Goal: Task Accomplishment & Management: Complete application form

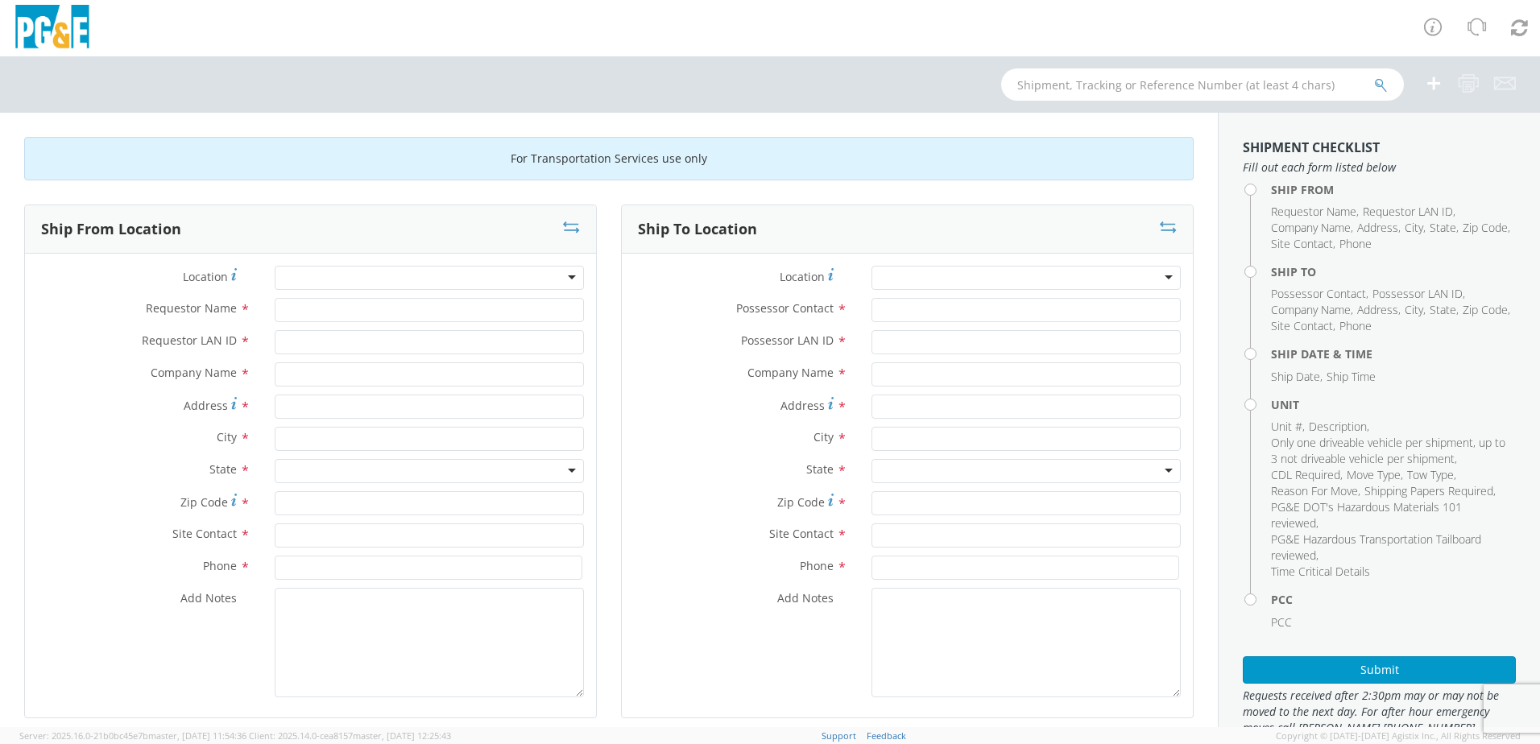
click at [381, 280] on div at bounding box center [429, 278] width 309 height 24
click at [359, 264] on div "Location * (OBSOLETE) [PERSON_NAME] SC - GC TRAILER (OBSOLETE) [GEOGRAPHIC_DATA…" at bounding box center [310, 486] width 571 height 464
click at [354, 274] on div at bounding box center [429, 278] width 309 height 24
type input "salin"
type input "PG&E"
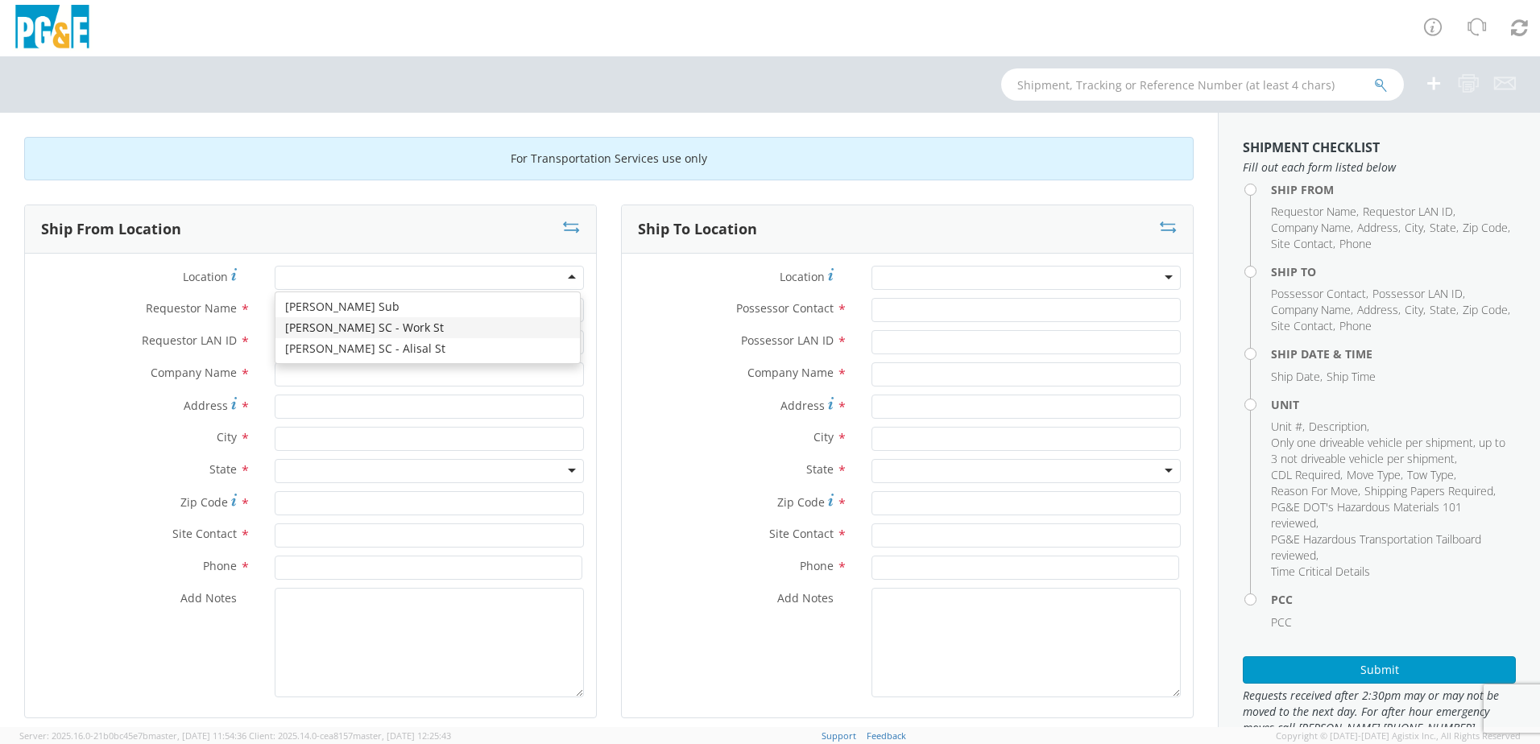
type input "[STREET_ADDRESS]"
type input "[PERSON_NAME]"
type input "93901"
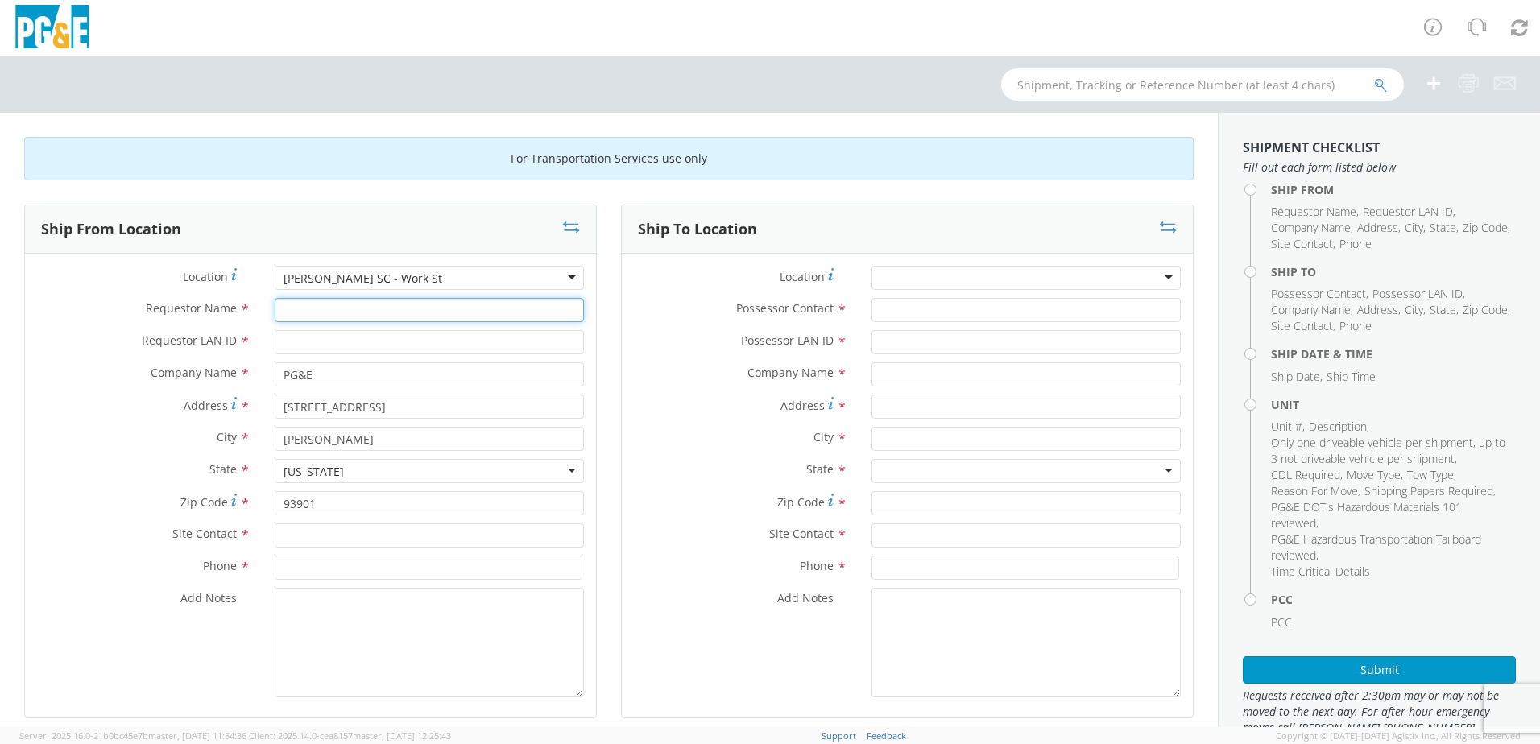
click at [398, 315] on input "Requestor Name *" at bounding box center [429, 310] width 309 height 24
type input "[PERSON_NAME]"
click at [361, 344] on input "Requestor LAN ID *" at bounding box center [429, 342] width 309 height 24
type input "fxcy"
click at [362, 538] on input "text" at bounding box center [429, 535] width 309 height 24
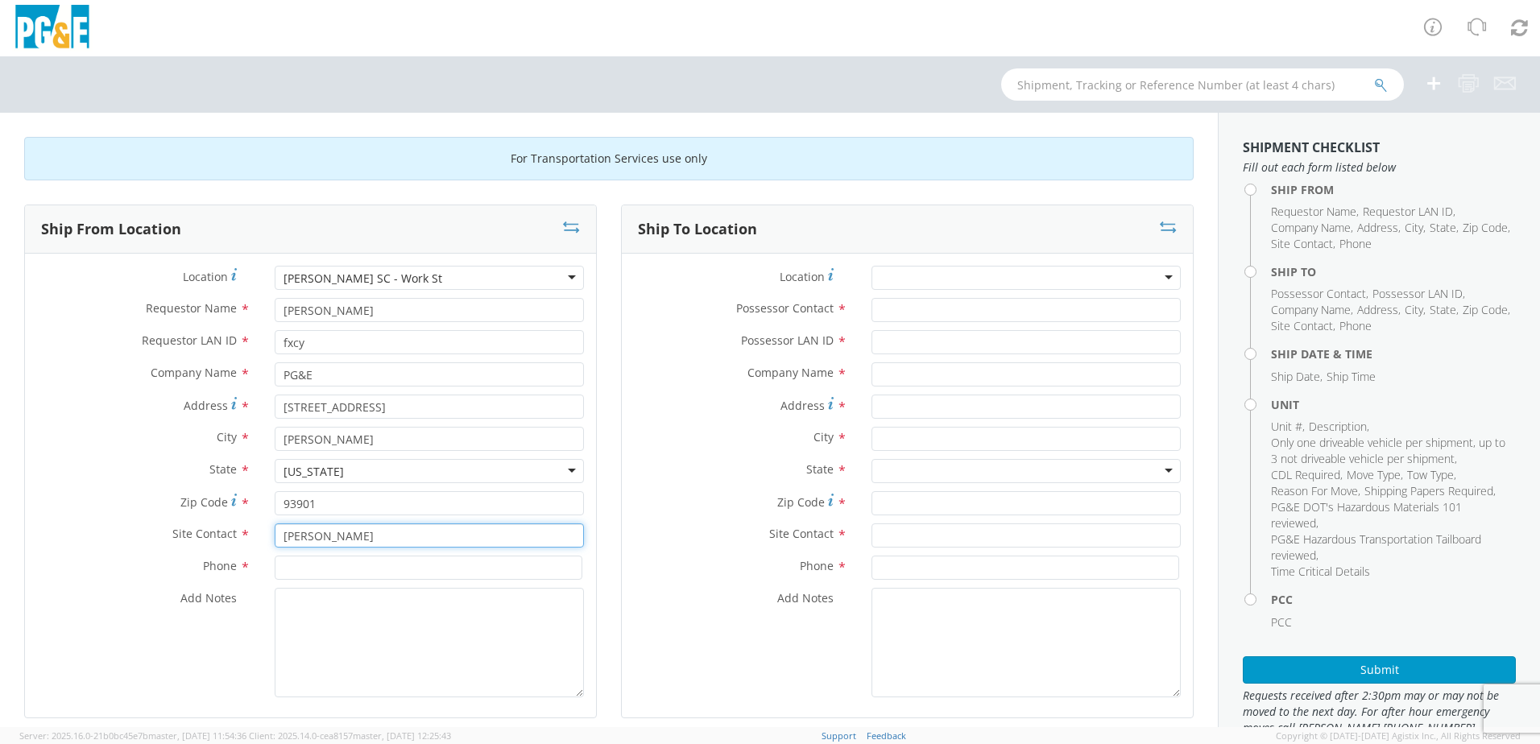
type input "[PERSON_NAME]"
click at [358, 570] on input at bounding box center [429, 568] width 308 height 24
type input "[PHONE_NUMBER]"
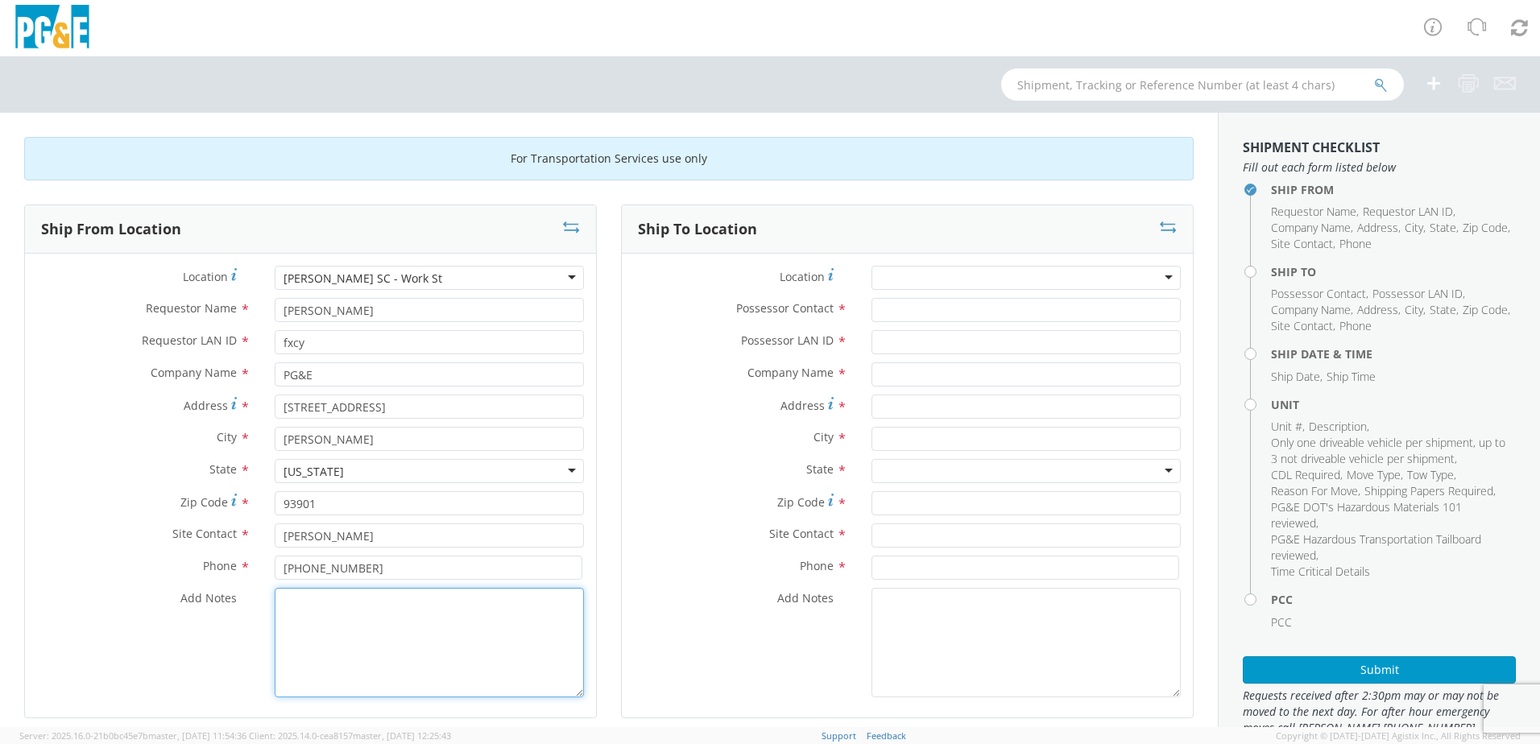
click at [329, 619] on textarea "Add Notes *" at bounding box center [429, 643] width 309 height 110
type textarea "unit going to [PERSON_NAME] for repairs"
click at [995, 279] on div at bounding box center [1025, 278] width 309 height 24
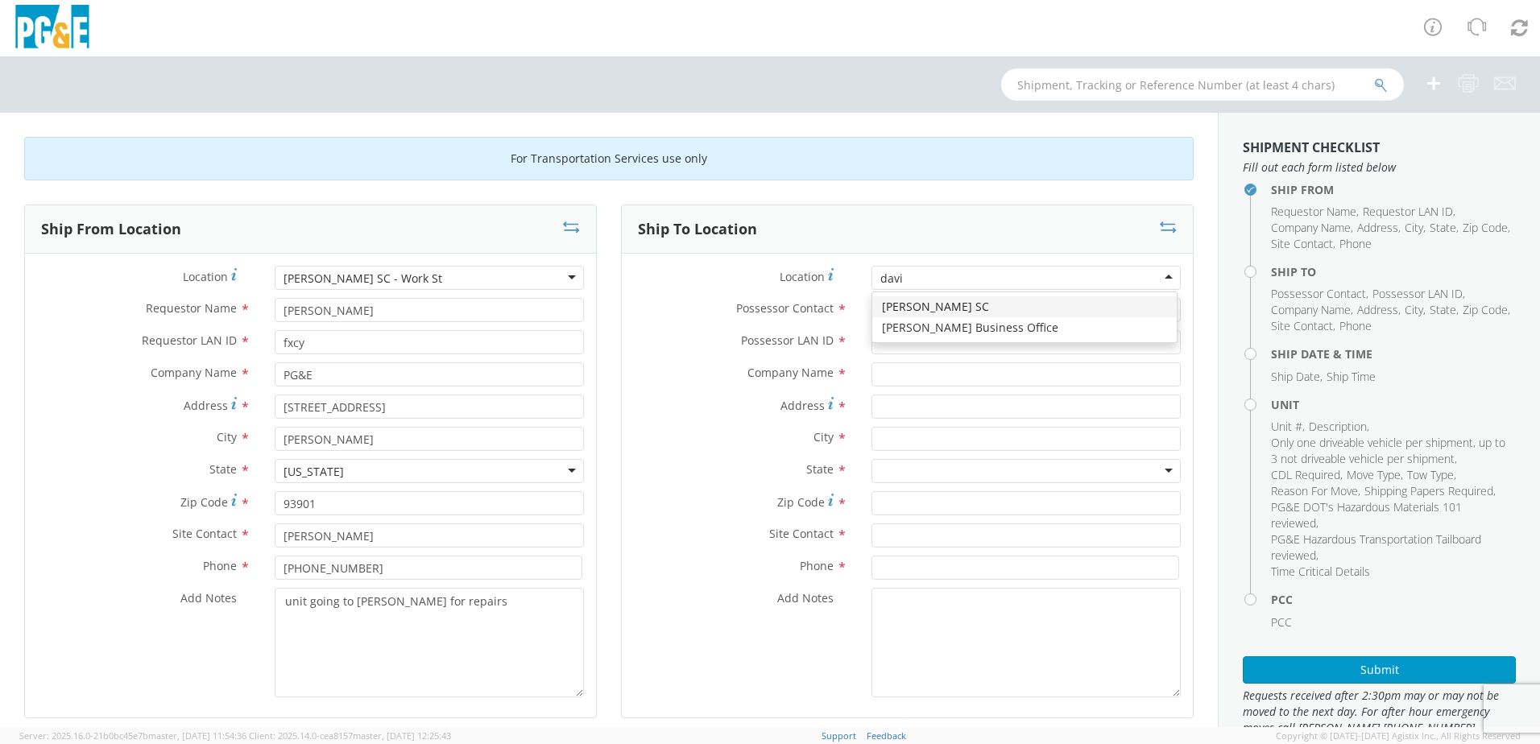
type input "[PERSON_NAME]"
type input "PG&E"
type input "[STREET_ADDRESS]"
type input "[PERSON_NAME]"
type input "95616"
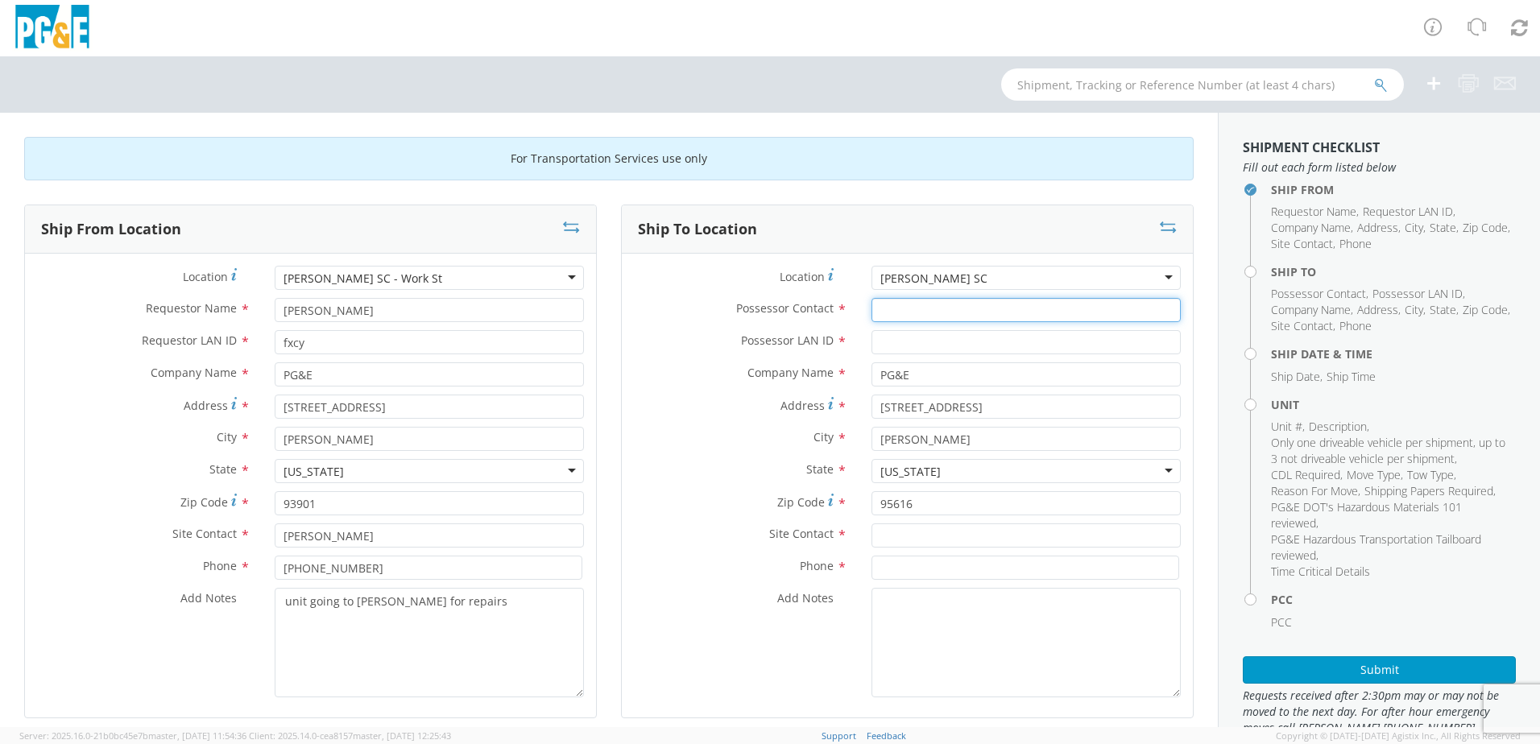
click at [944, 307] on input "Possessor Contact *" at bounding box center [1025, 310] width 309 height 24
type input "g"
type input "[PERSON_NAME]"
click at [941, 344] on input "Possessor LAN ID *" at bounding box center [1025, 342] width 309 height 24
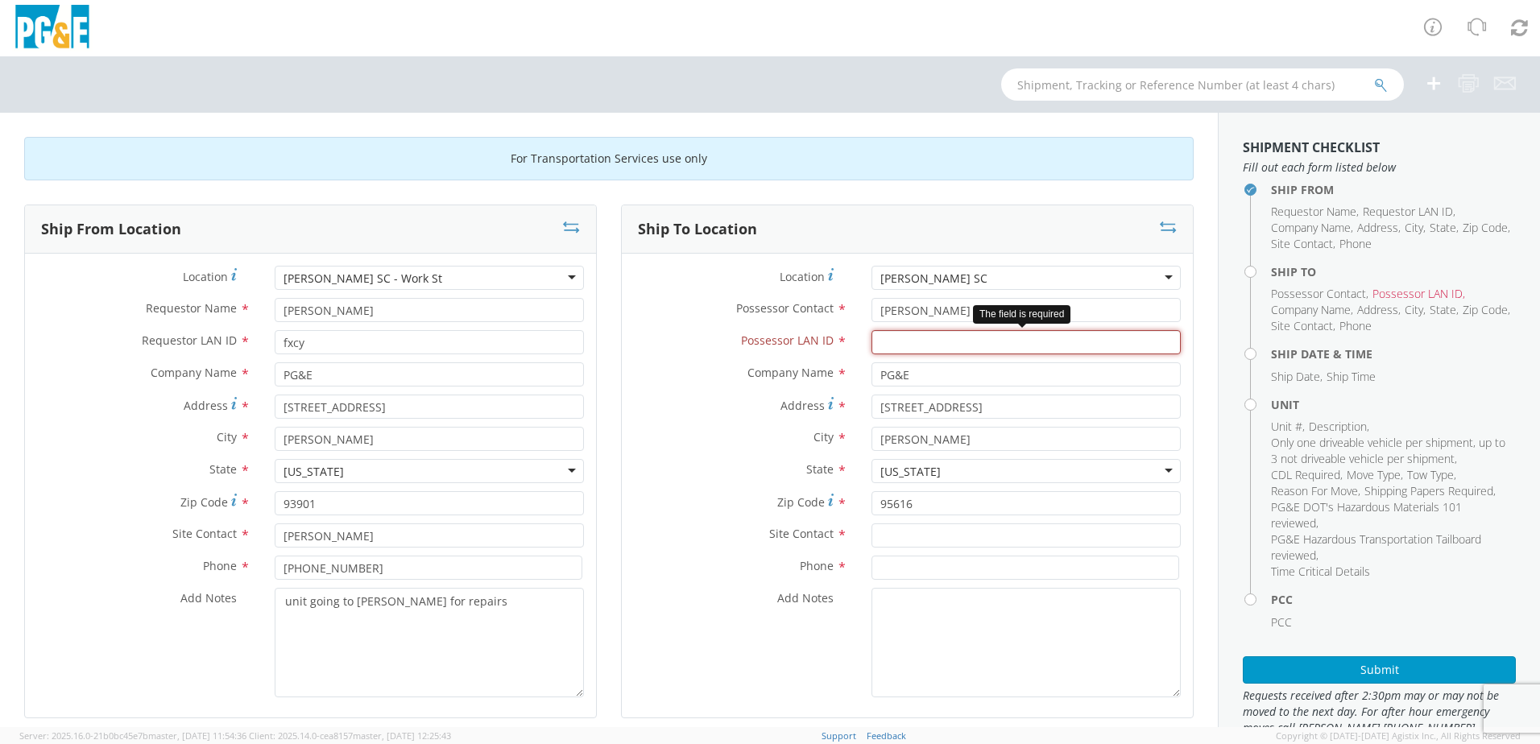
click at [990, 343] on input "Possessor LAN ID *" at bounding box center [1025, 342] width 309 height 24
type input "g1mn"
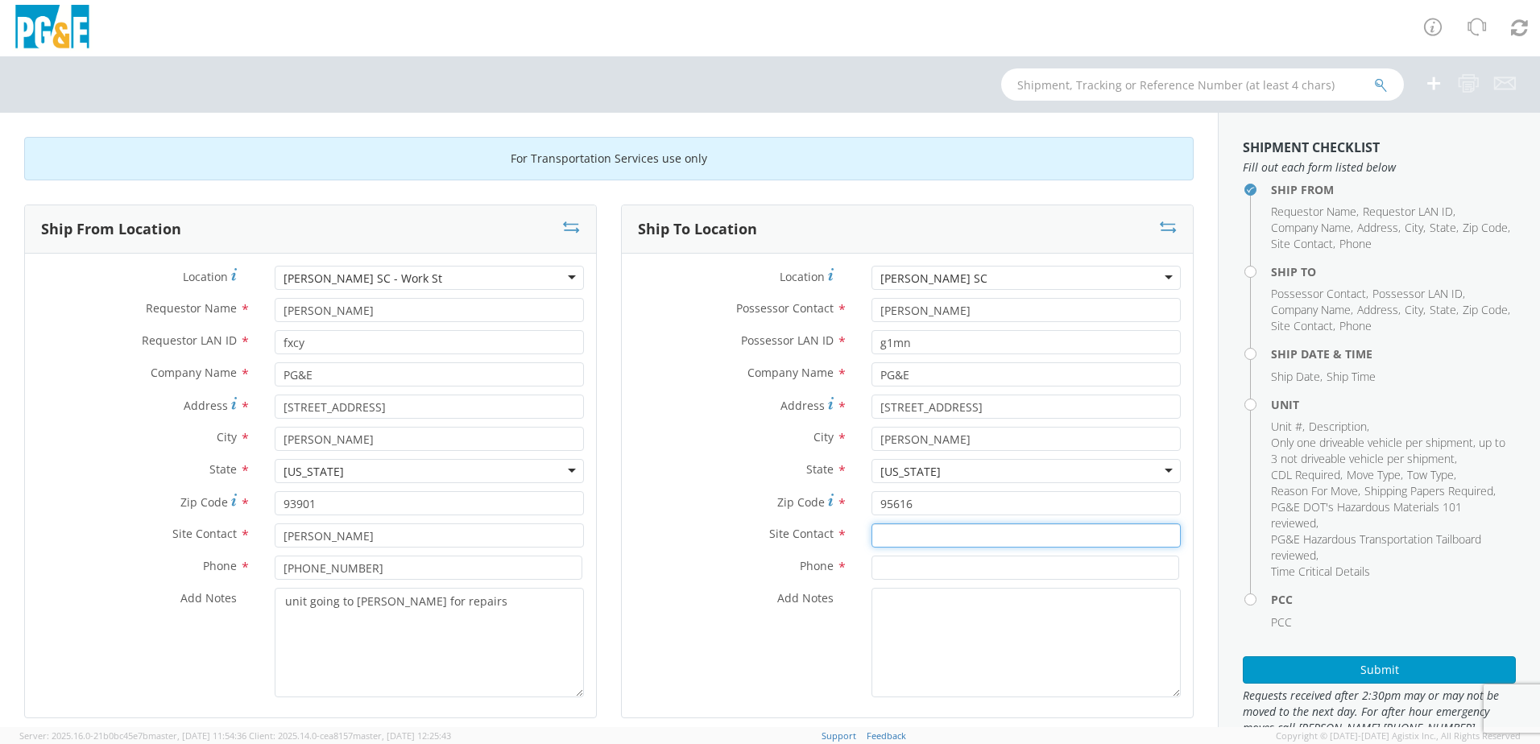
click at [905, 540] on input "text" at bounding box center [1025, 535] width 309 height 24
type input "[PERSON_NAME]"
click at [894, 563] on input at bounding box center [1025, 568] width 308 height 24
type input "[PHONE_NUMBER]"
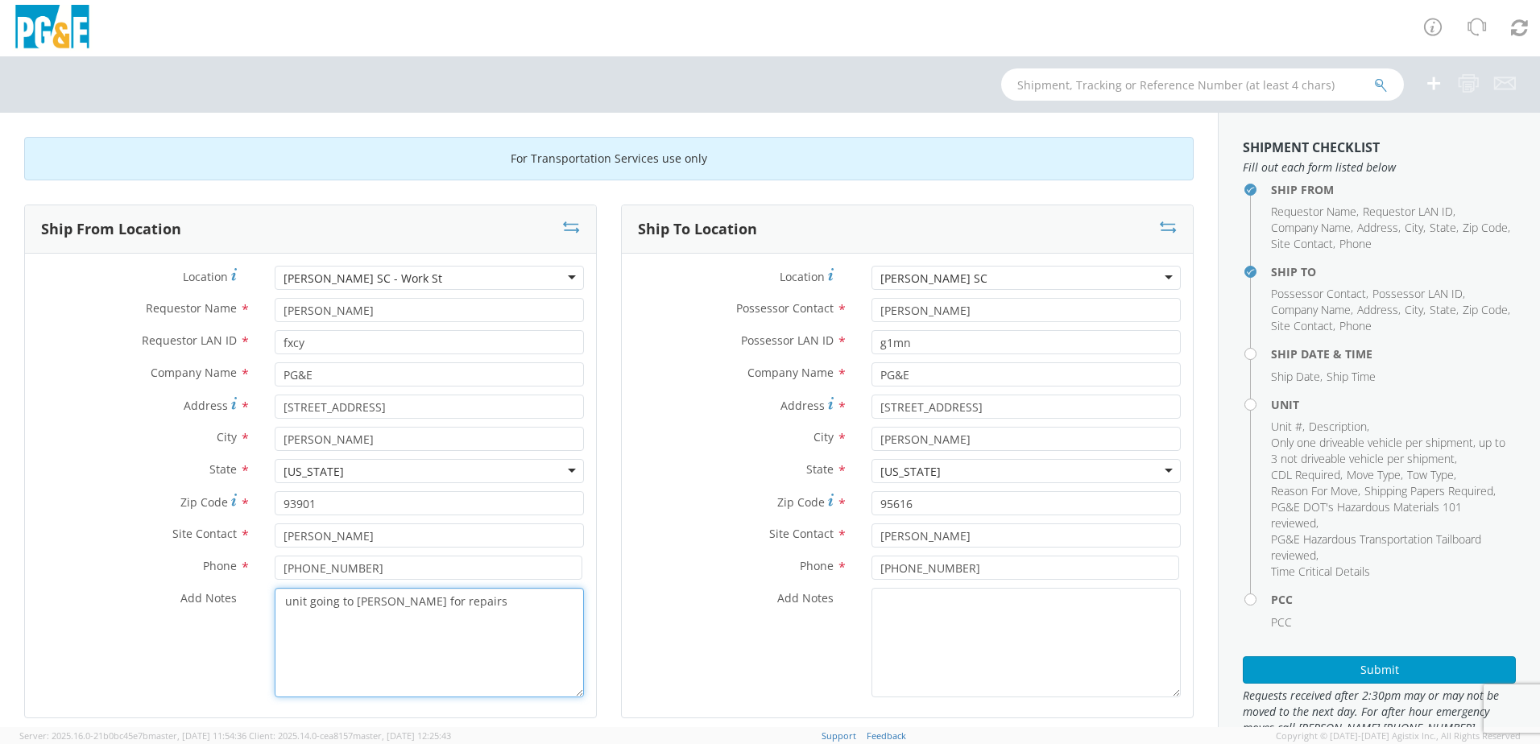
drag, startPoint x: 447, startPoint y: 598, endPoint x: 295, endPoint y: 605, distance: 152.3
click at [265, 605] on div "unit going to [PERSON_NAME] for repairs" at bounding box center [429, 643] width 333 height 110
click at [926, 601] on textarea "Add Notes *" at bounding box center [1025, 643] width 309 height 110
paste textarea "unit going to [PERSON_NAME] for repairs"
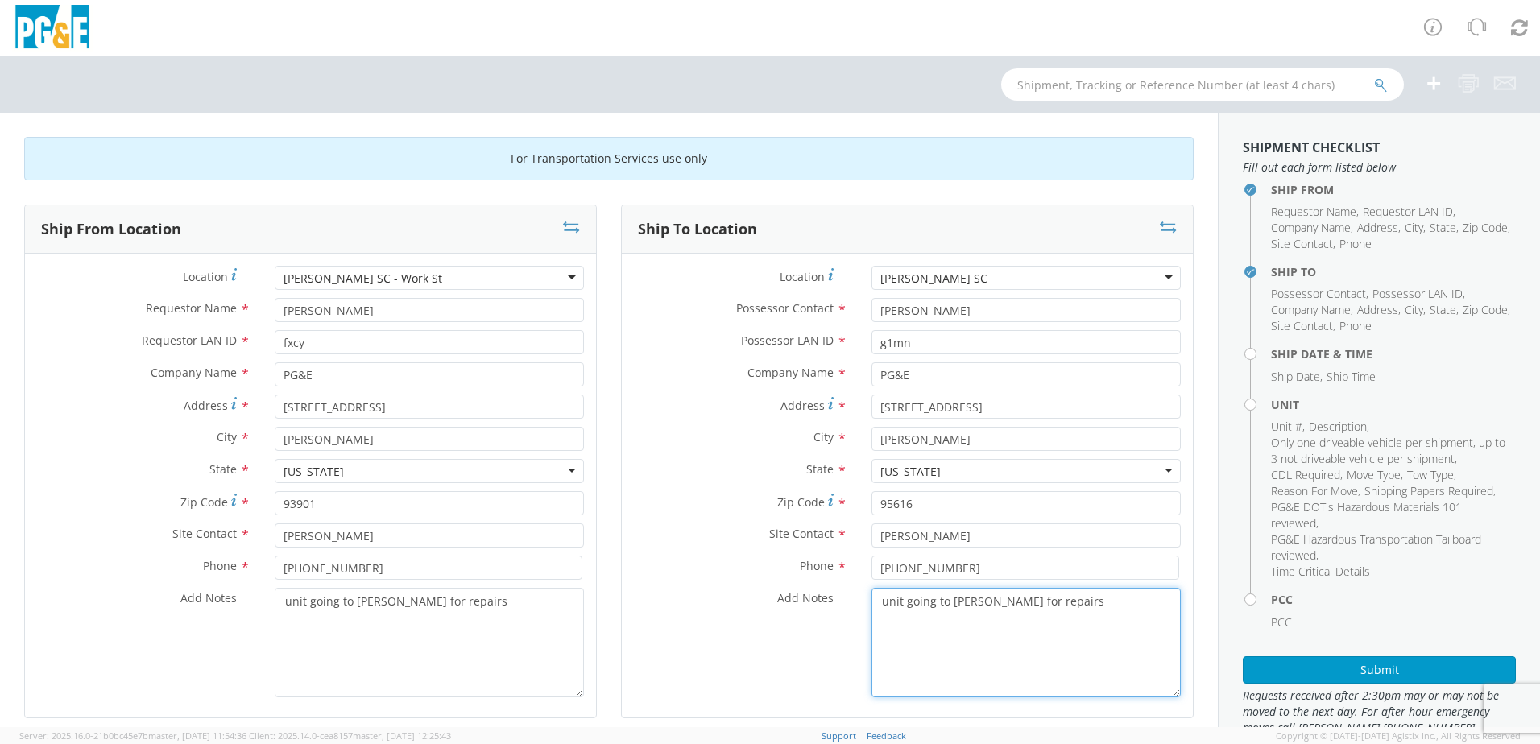
click at [985, 627] on textarea "unit going to [PERSON_NAME] for repairs" at bounding box center [1025, 643] width 309 height 110
type textarea "unit going to [PERSON_NAME] for repairs"
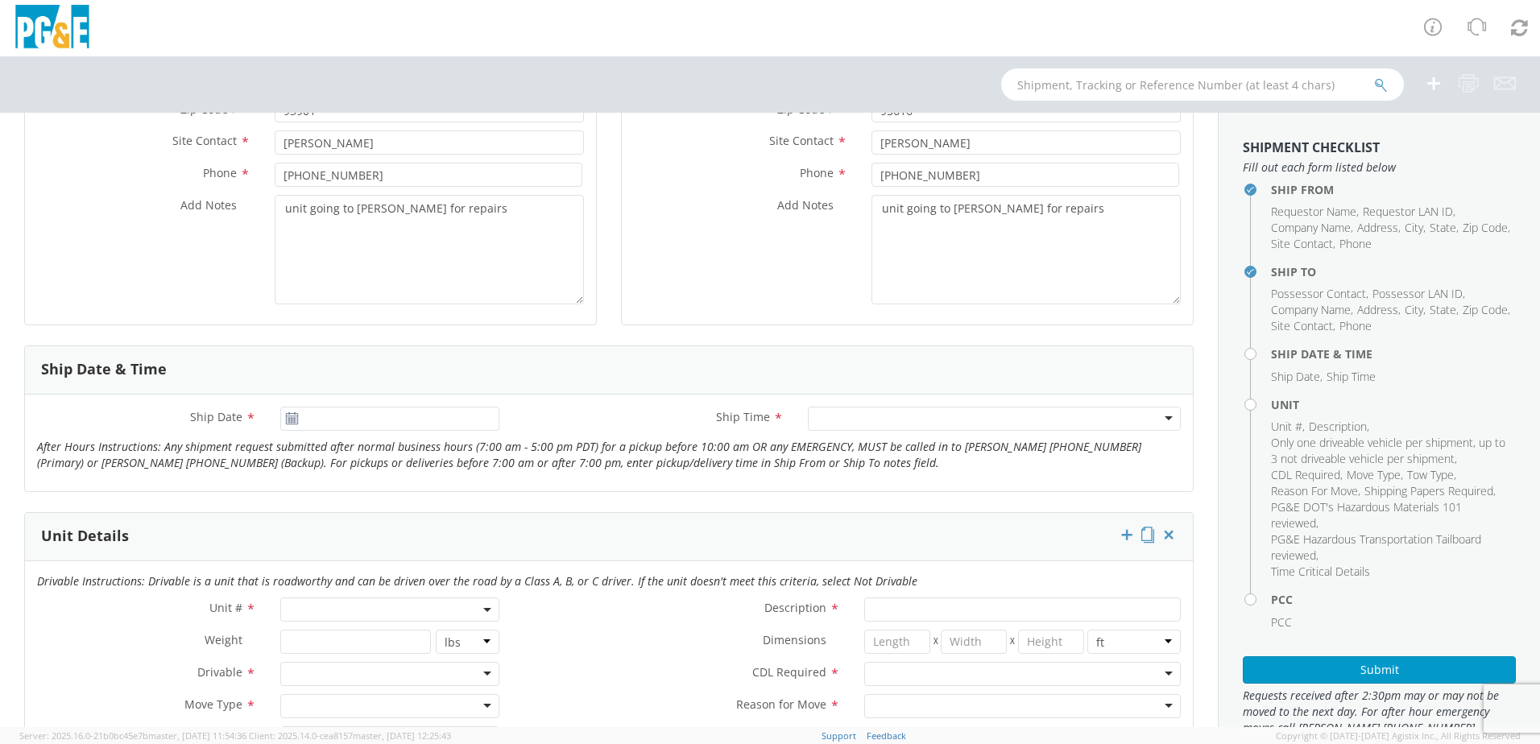
scroll to position [403, 0]
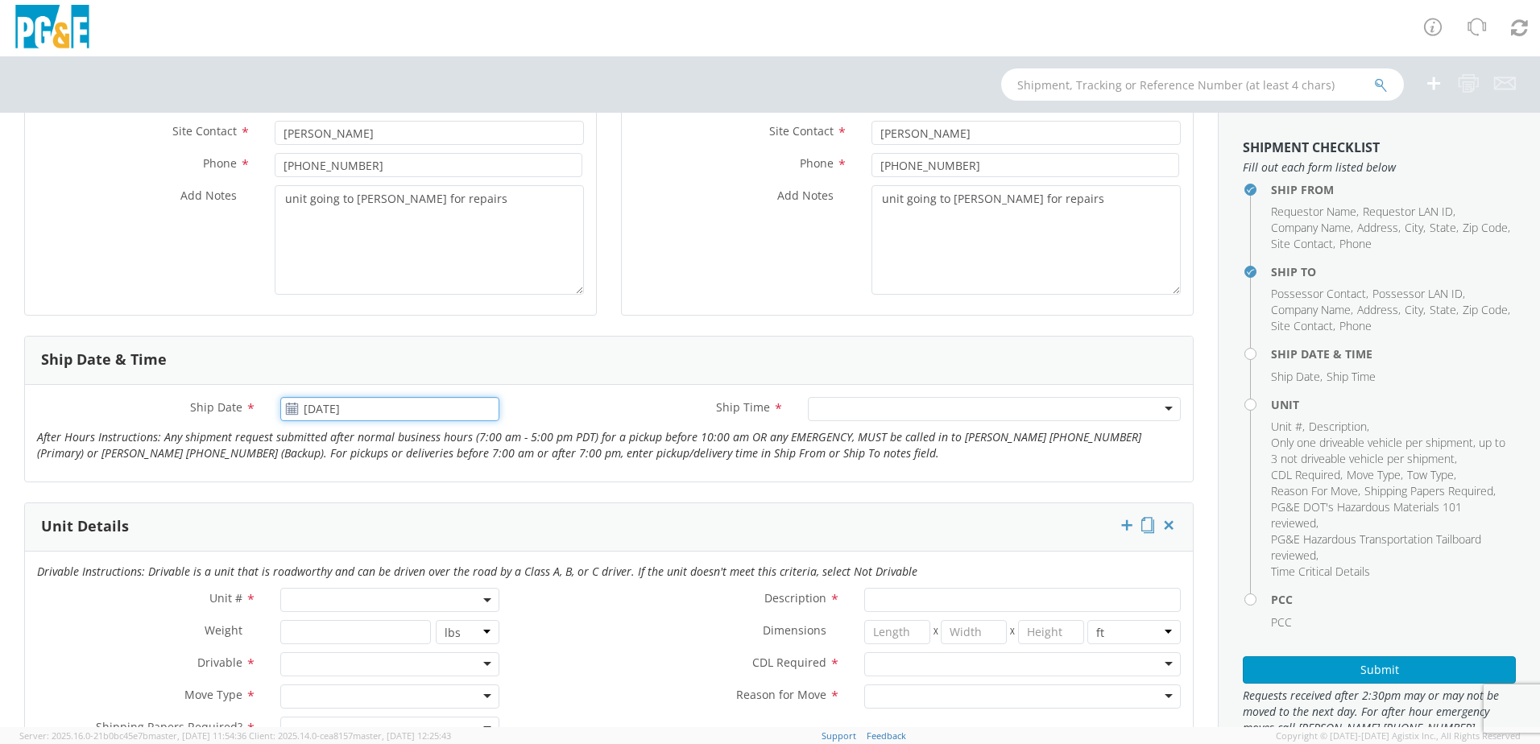
click at [324, 418] on input "[DATE]" at bounding box center [389, 409] width 219 height 24
click at [449, 535] on td "15" at bounding box center [449, 535] width 27 height 24
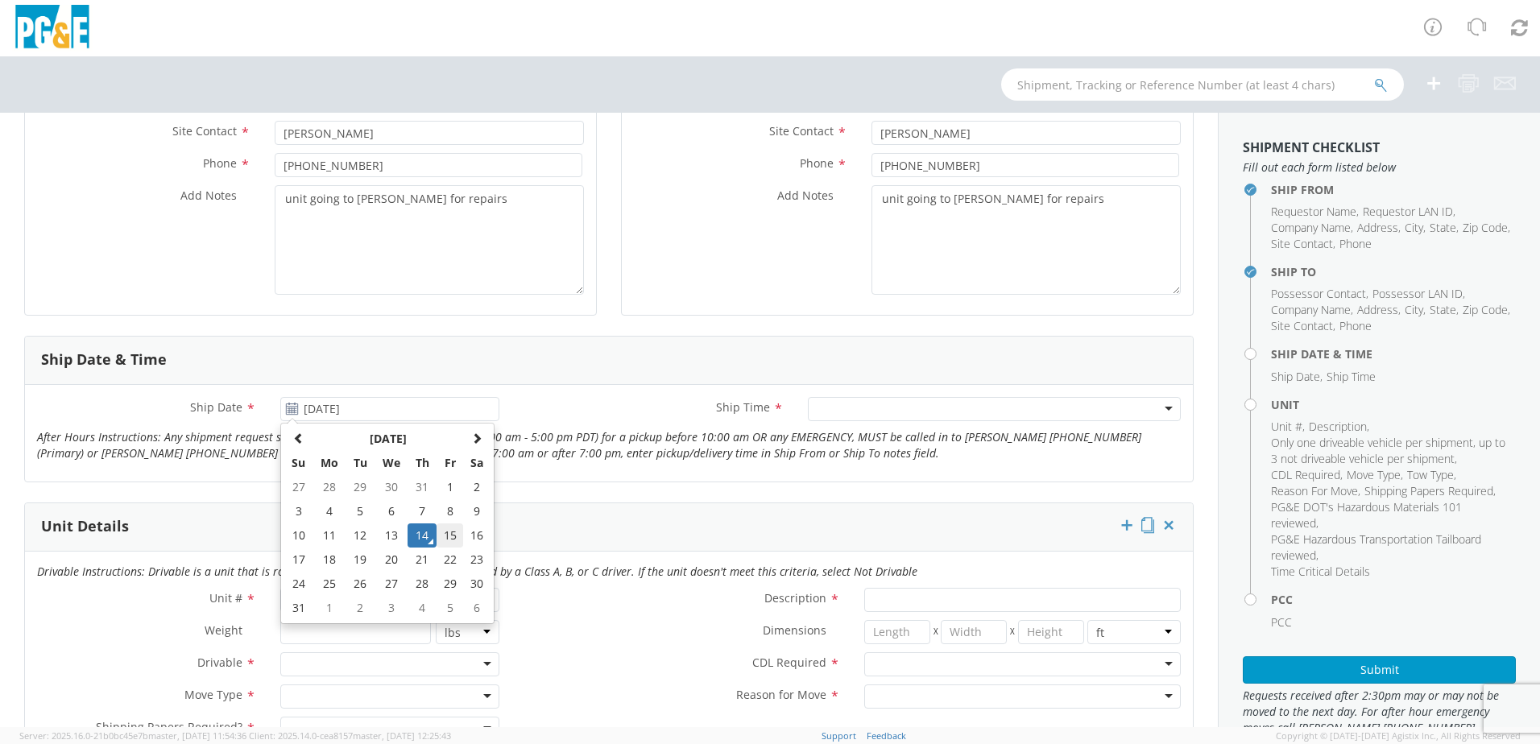
type input "[DATE]"
click at [933, 404] on div at bounding box center [994, 409] width 373 height 24
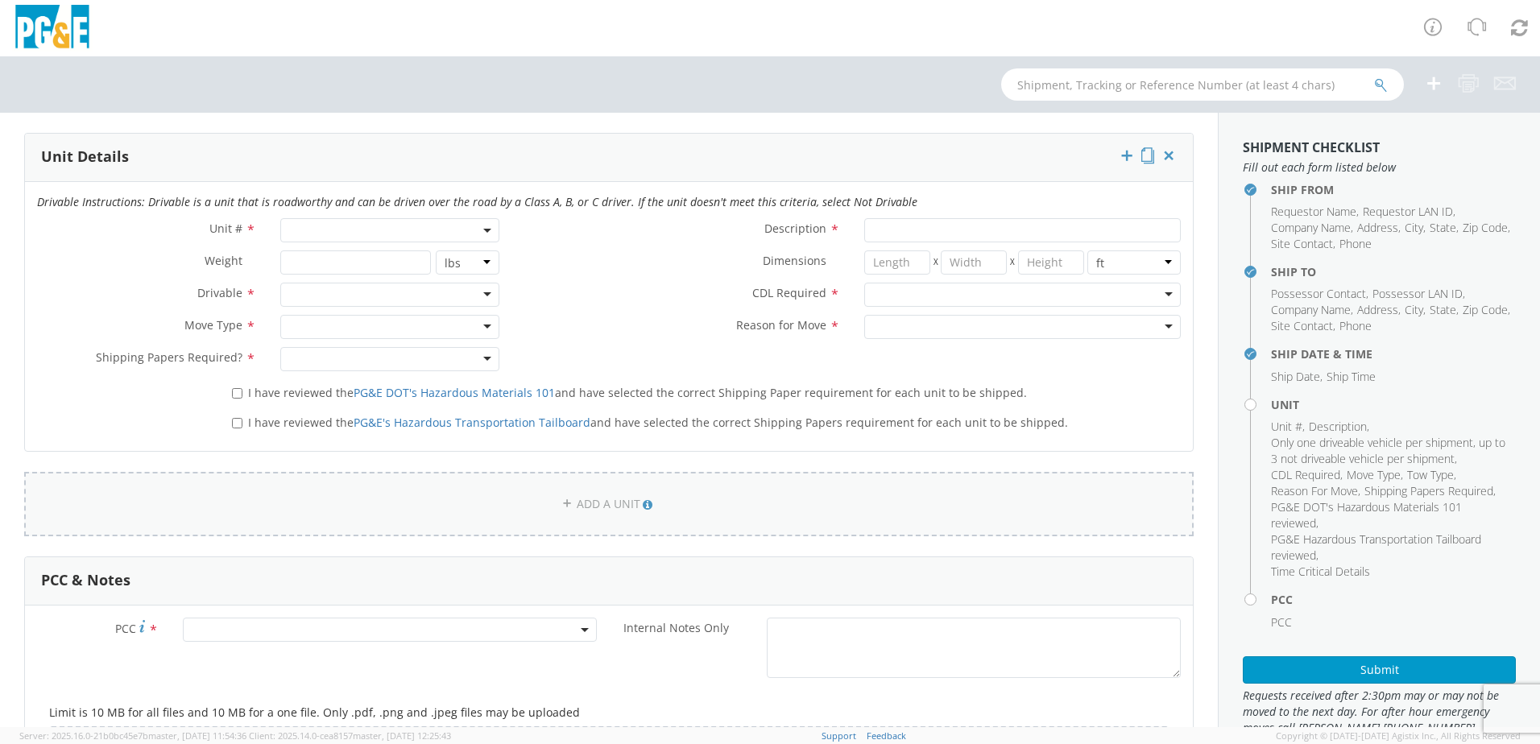
scroll to position [805, 0]
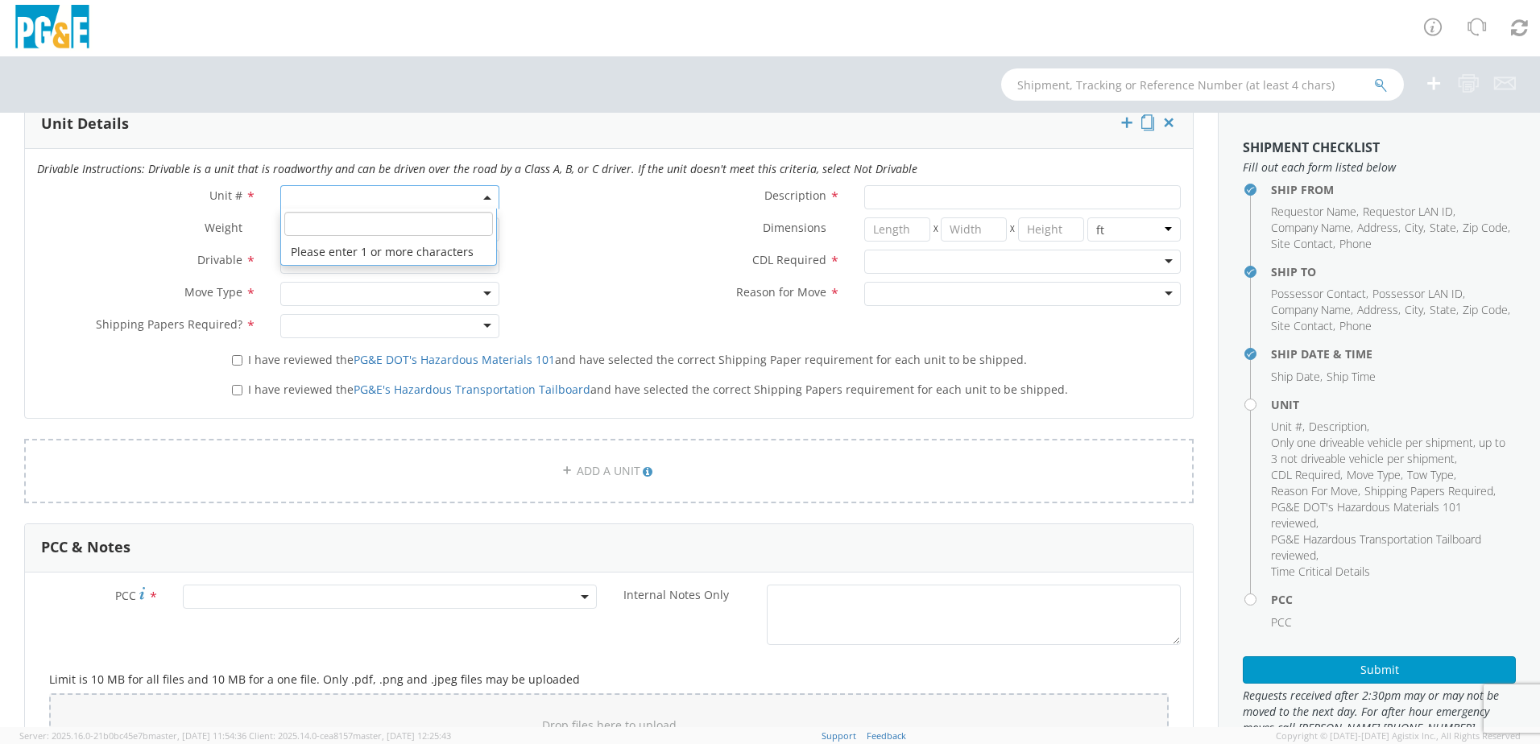
click at [325, 196] on span at bounding box center [389, 197] width 219 height 24
click at [329, 231] on input "search" at bounding box center [388, 224] width 209 height 24
type input "b26244"
type input "TRUCK; INSULATOR WASH"
type input "66000"
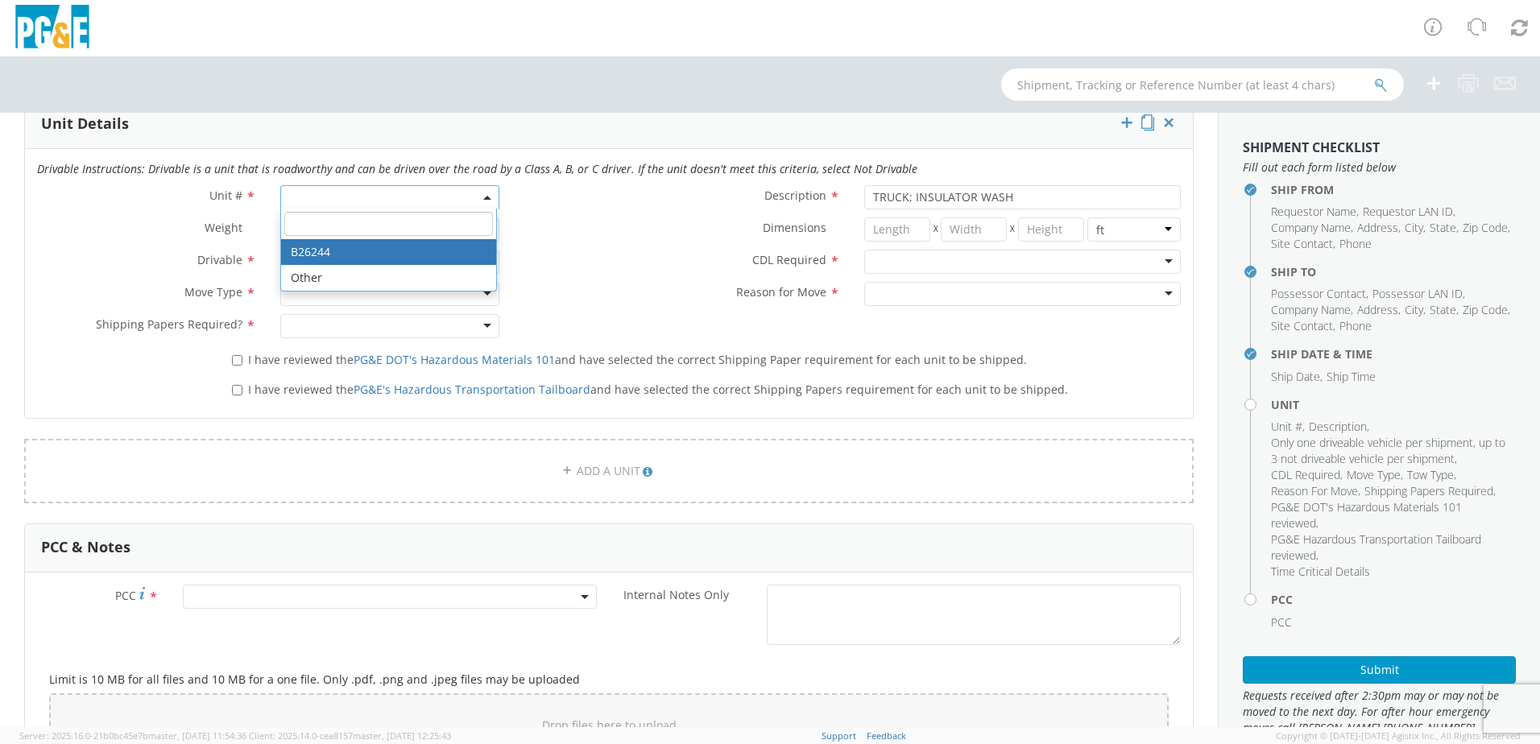
select select "B26244"
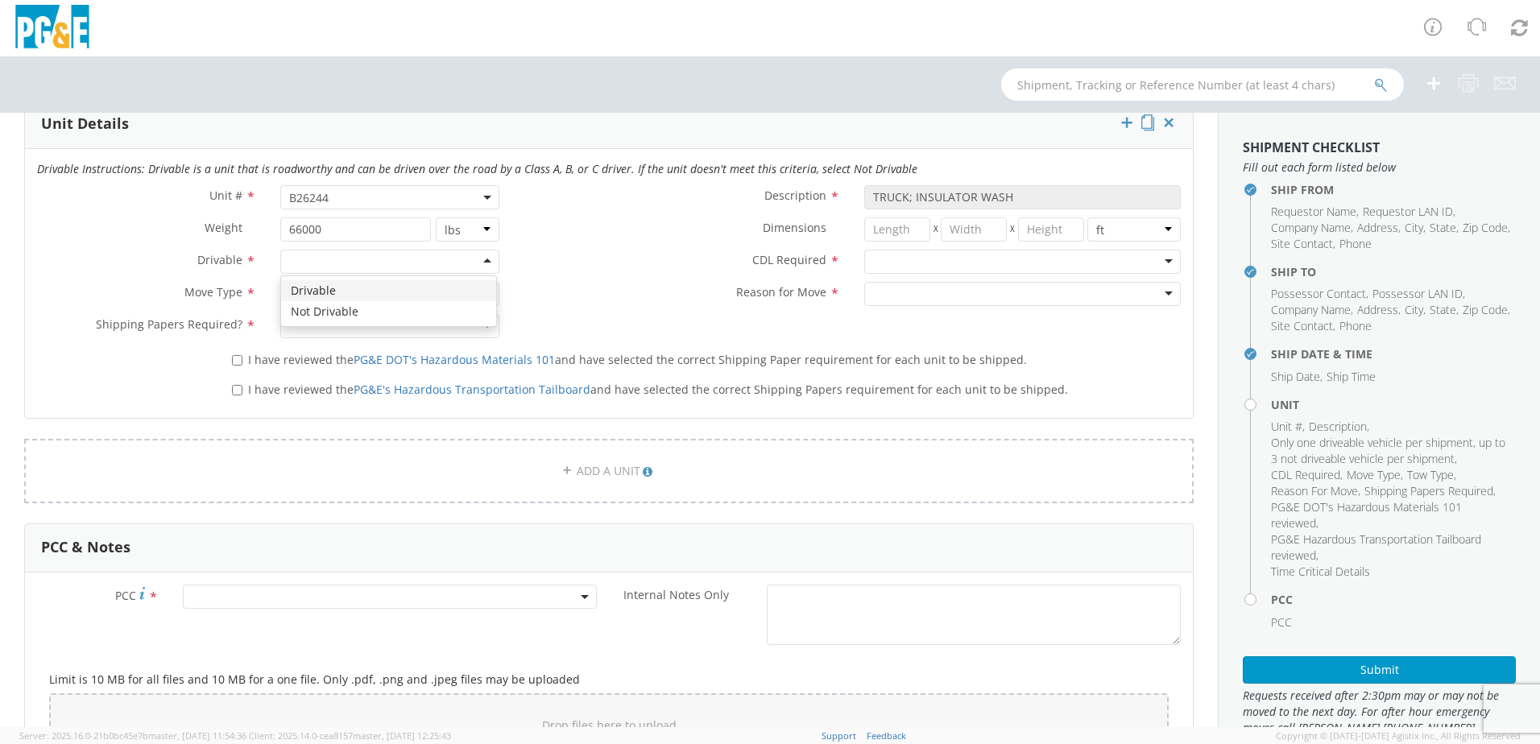
click at [316, 263] on div at bounding box center [389, 262] width 219 height 24
click at [300, 292] on div at bounding box center [389, 294] width 219 height 24
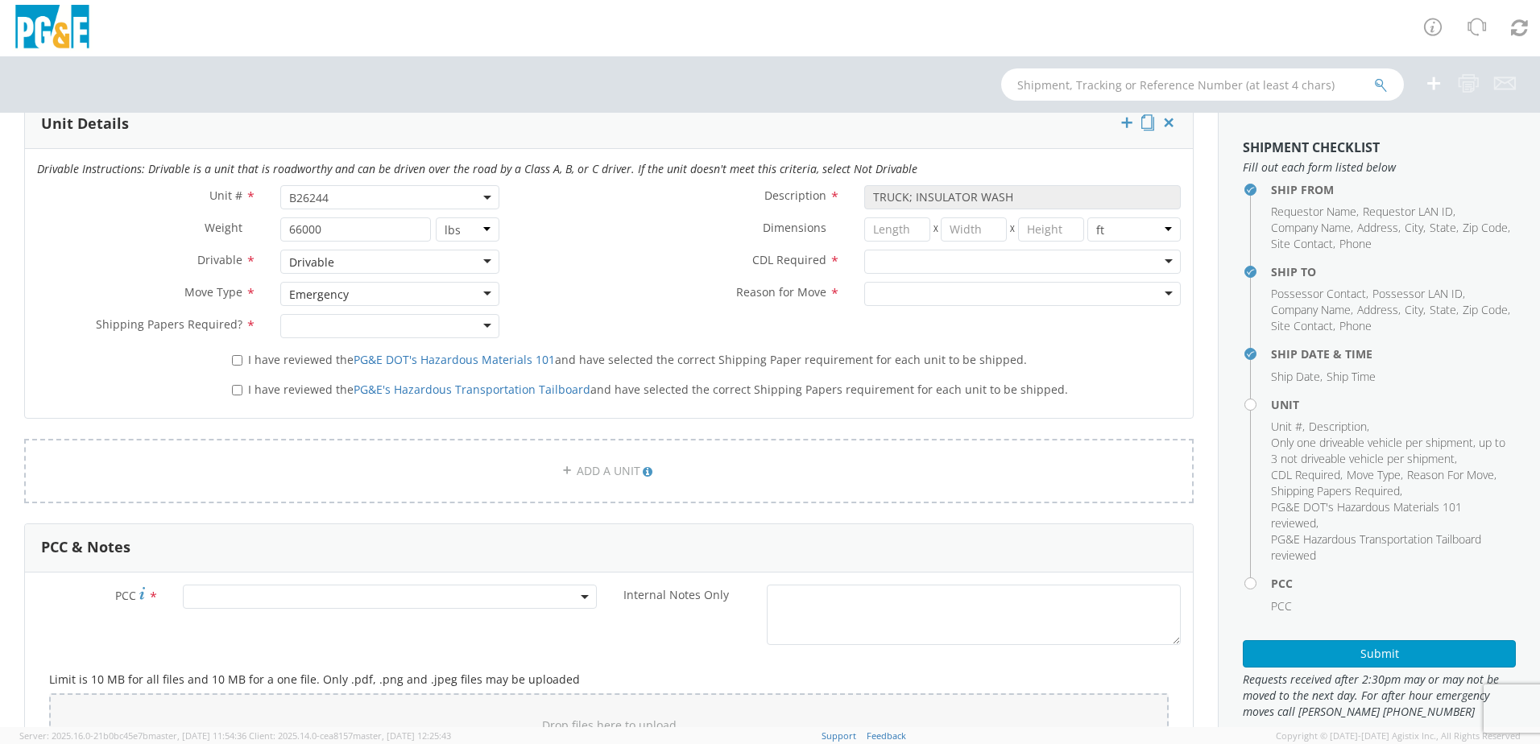
click at [316, 322] on div at bounding box center [389, 326] width 219 height 24
click at [974, 254] on div at bounding box center [1022, 262] width 316 height 24
click at [937, 297] on div at bounding box center [1022, 294] width 316 height 24
click at [241, 362] on label "I have reviewed the PG&E DOT's Hazardous Materials 101 and have selected the co…" at bounding box center [631, 358] width 798 height 19
click at [241, 362] on input "I have reviewed the PG&E DOT's Hazardous Materials 101 and have selected the co…" at bounding box center [237, 360] width 10 height 10
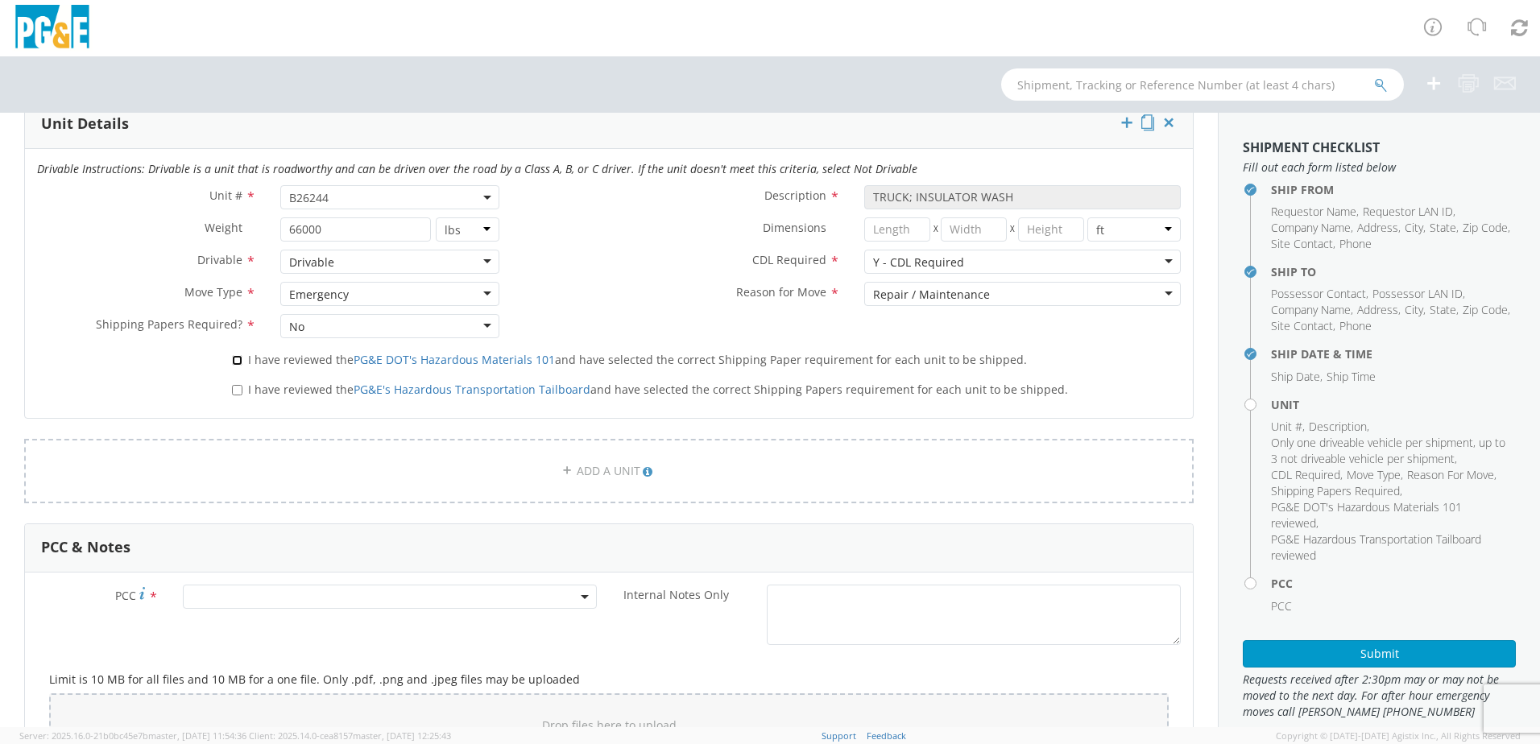
checkbox input "true"
click at [239, 383] on label "I have reviewed the PG&E's Hazardous Transportation Tailboard and have selected…" at bounding box center [651, 388] width 839 height 19
click at [239, 385] on input "I have reviewed the PG&E's Hazardous Transportation Tailboard and have selected…" at bounding box center [237, 390] width 10 height 10
checkbox input "true"
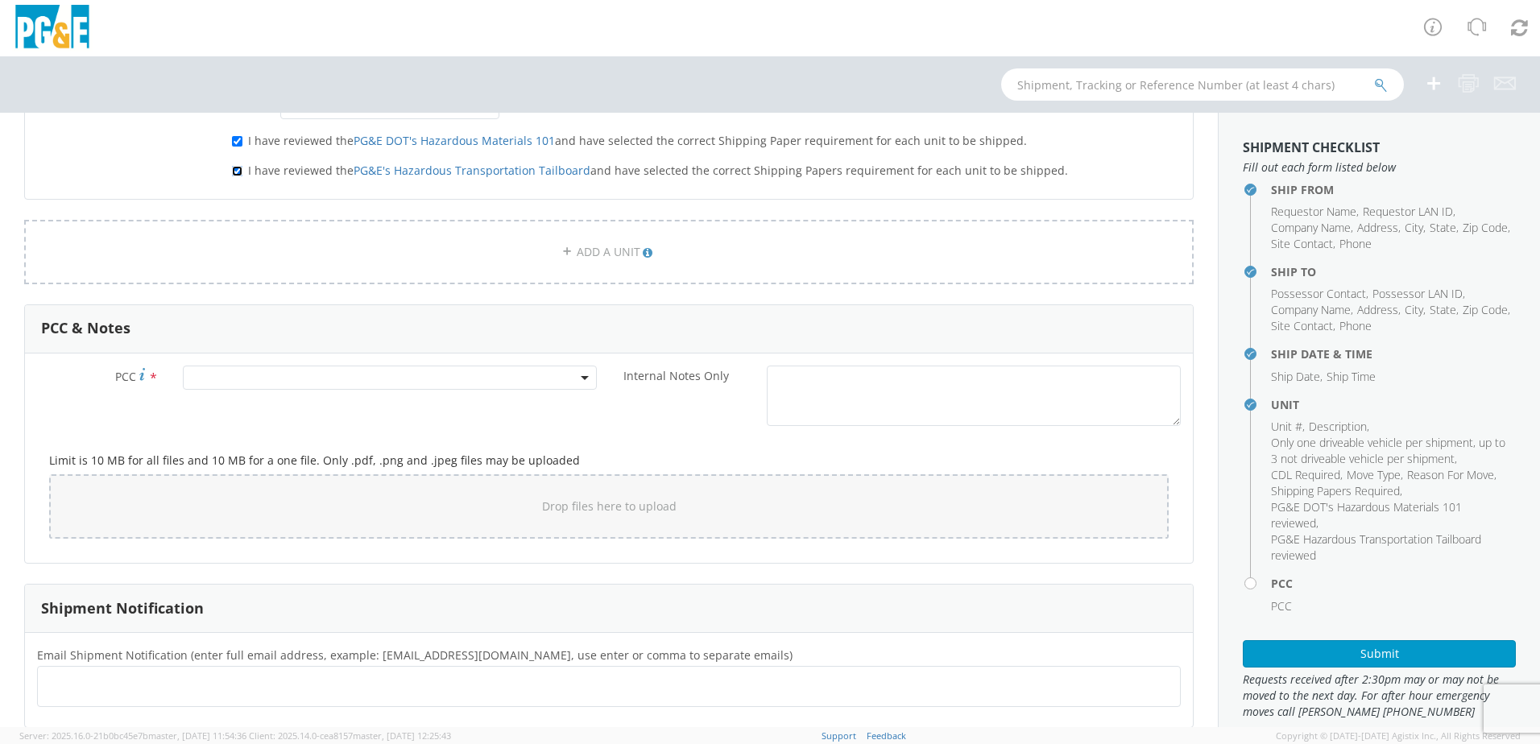
scroll to position [1047, 0]
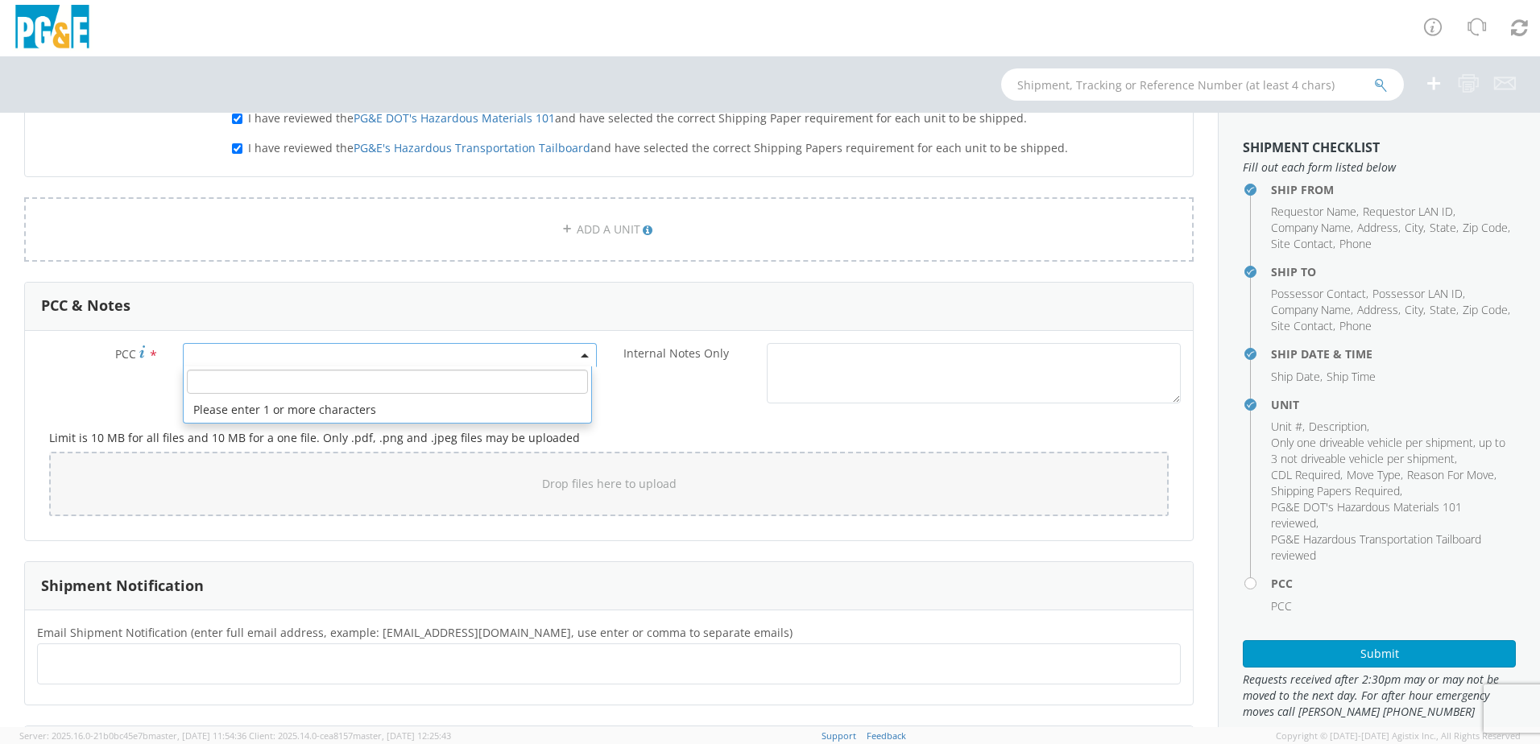
click at [336, 350] on span at bounding box center [390, 355] width 414 height 24
drag, startPoint x: 336, startPoint y: 350, endPoint x: 267, endPoint y: 383, distance: 76.4
click at [267, 389] on input "number" at bounding box center [387, 382] width 401 height 24
click at [267, 382] on input "number" at bounding box center [387, 382] width 401 height 24
paste input "15218"
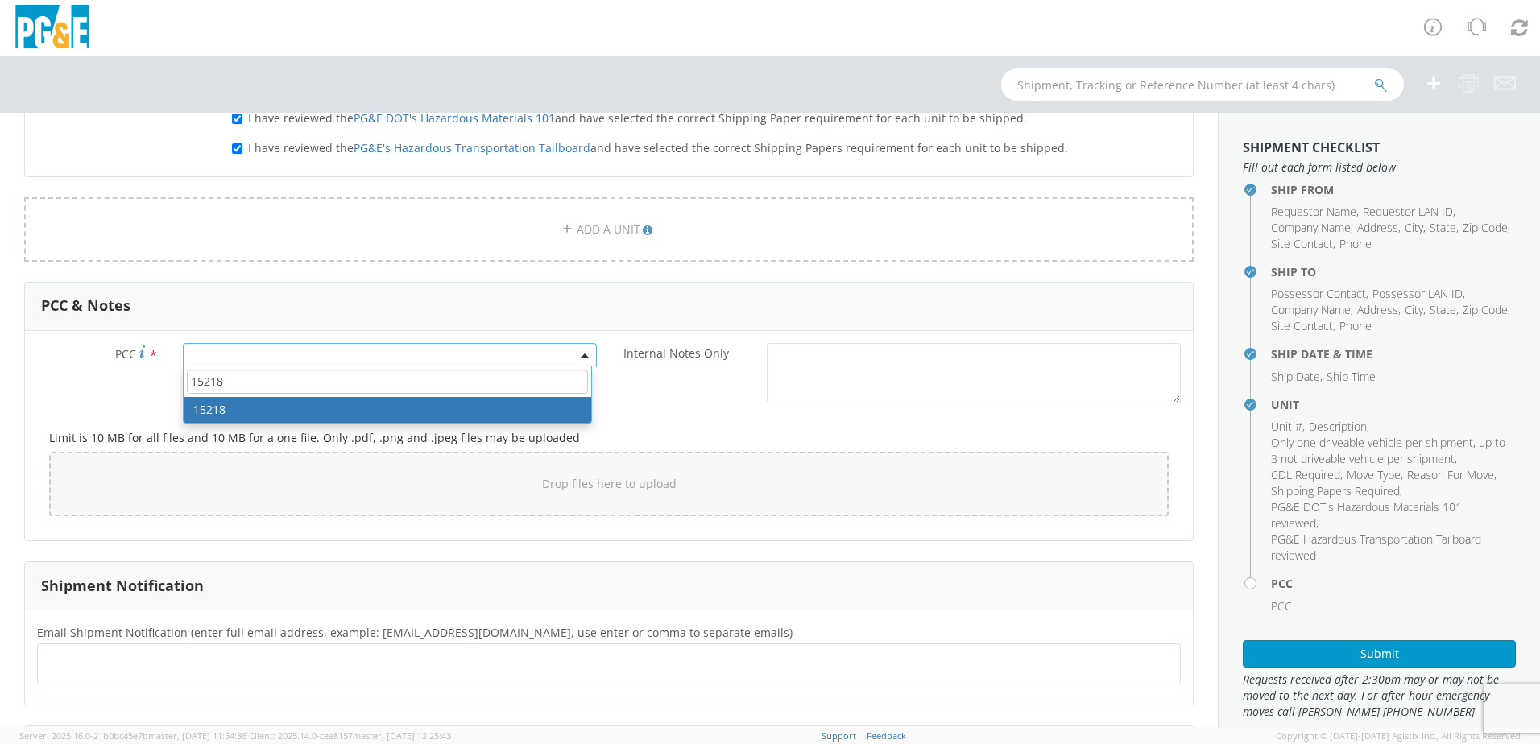
type input "15218"
select select "15218"
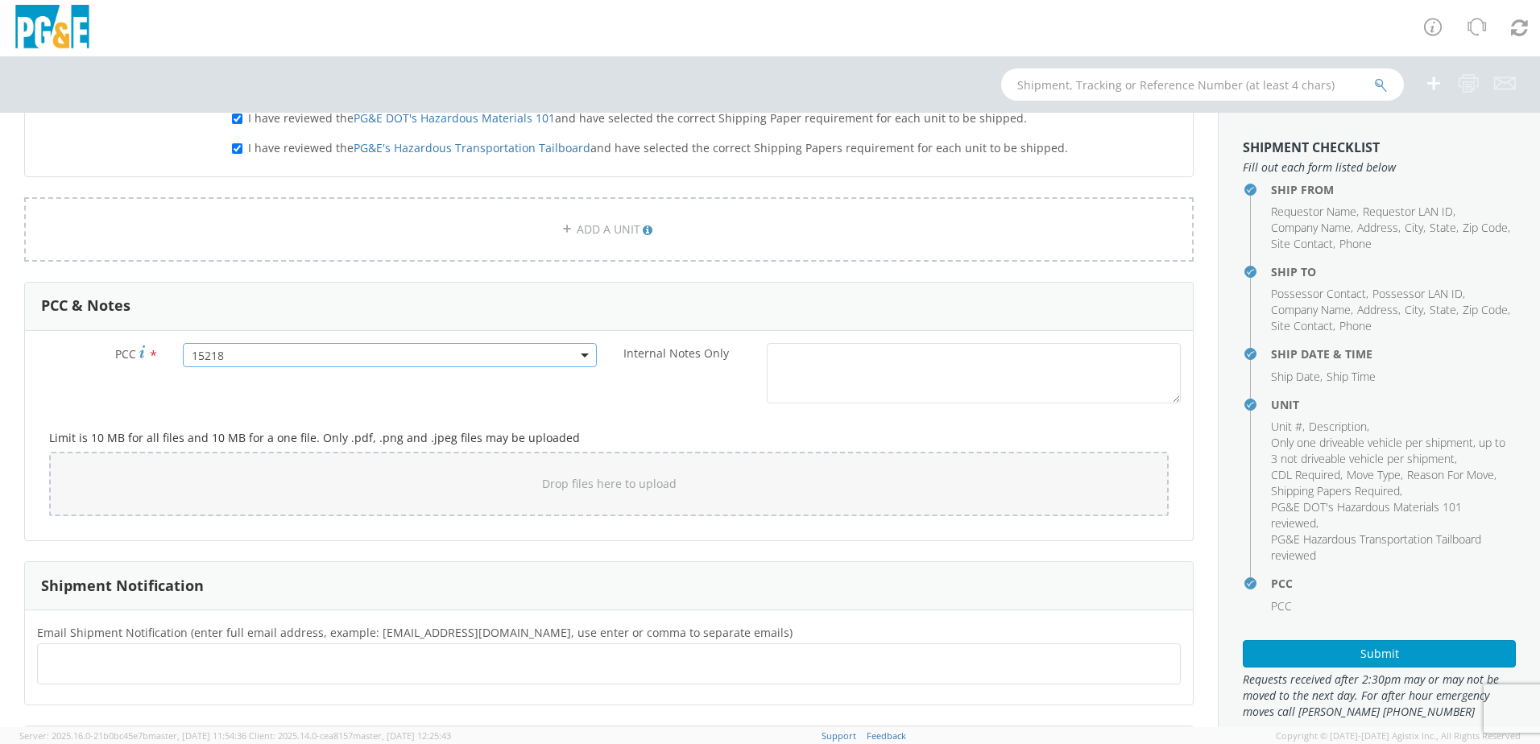
click at [435, 374] on div "PCC * 15218 15218" at bounding box center [317, 359] width 584 height 32
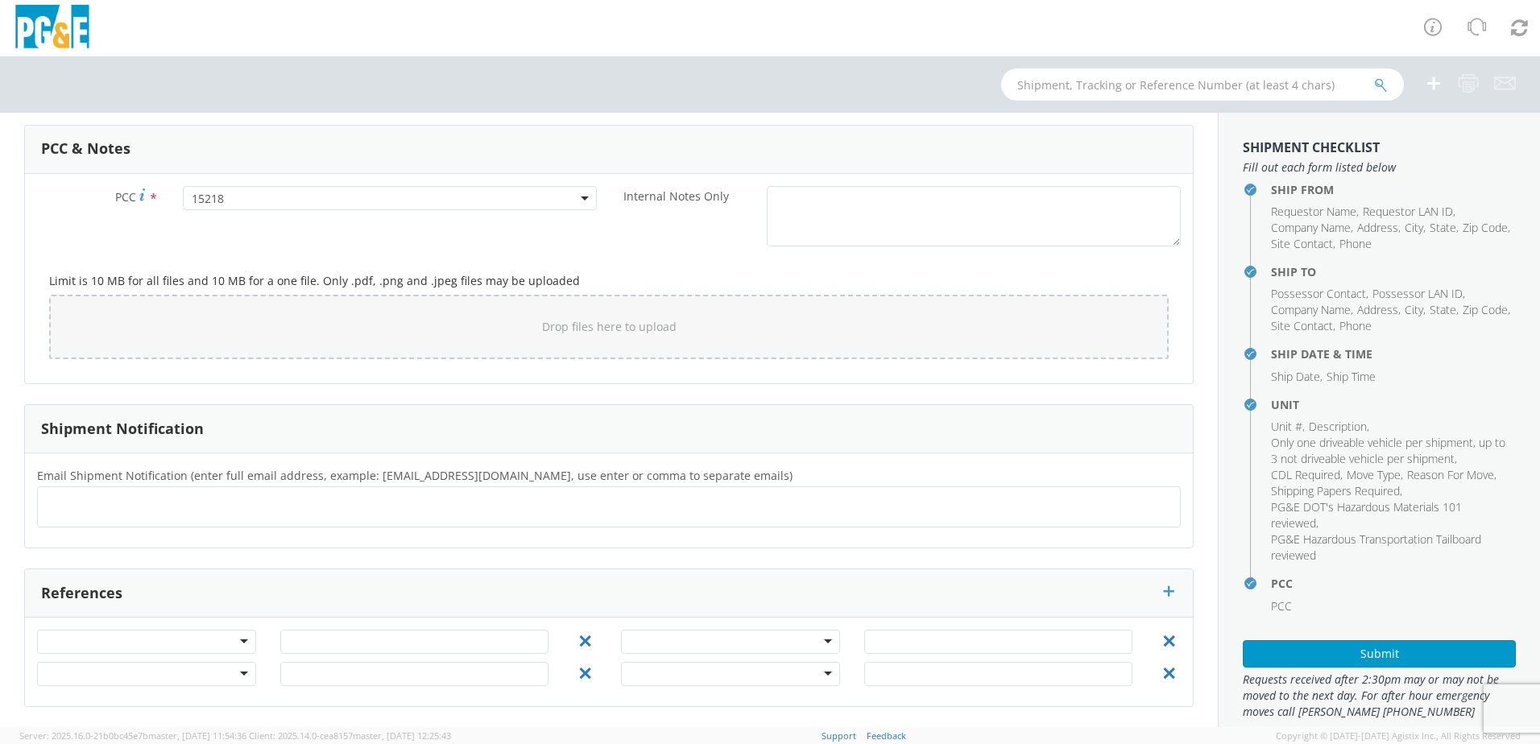
scroll to position [1204, 0]
click at [199, 496] on ul at bounding box center [608, 507] width 1129 height 27
type input "[EMAIL_ADDRESS][DOMAIN_NAME]"
click at [169, 512] on ul "[EMAIL_ADDRESS][DOMAIN_NAME] ×" at bounding box center [608, 507] width 1129 height 27
type input "[EMAIL_ADDRESS][DOMAIN_NAME]"
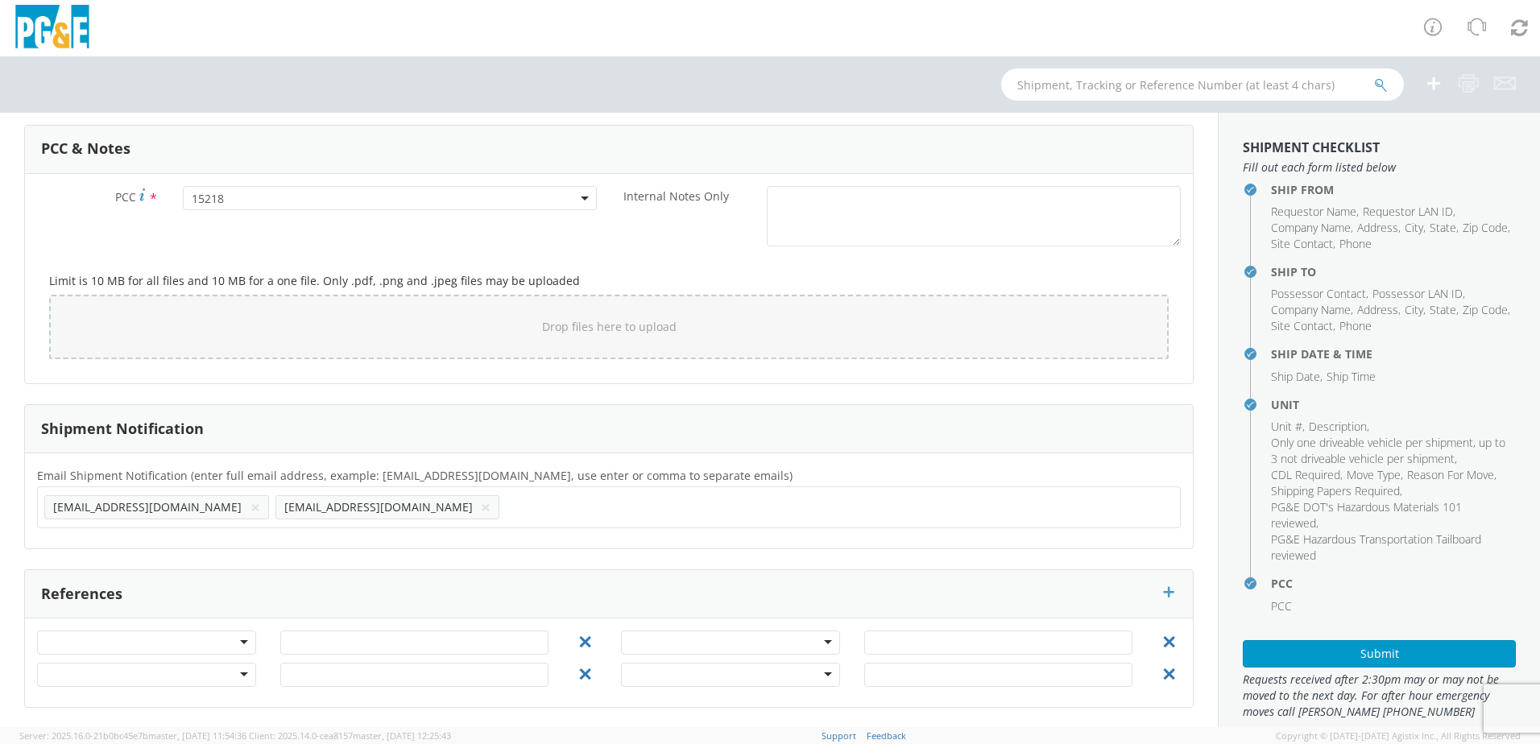
click at [252, 512] on ul "[EMAIL_ADDRESS][DOMAIN_NAME] × [EMAIL_ADDRESS][DOMAIN_NAME] ×" at bounding box center [608, 507] width 1129 height 27
type input "[EMAIL_ADDRESS][DOMAIN_NAME]"
click at [400, 510] on ul "[EMAIL_ADDRESS][DOMAIN_NAME] × [EMAIL_ADDRESS][DOMAIN_NAME] × [EMAIL_ADDRESS][D…" at bounding box center [608, 507] width 1129 height 27
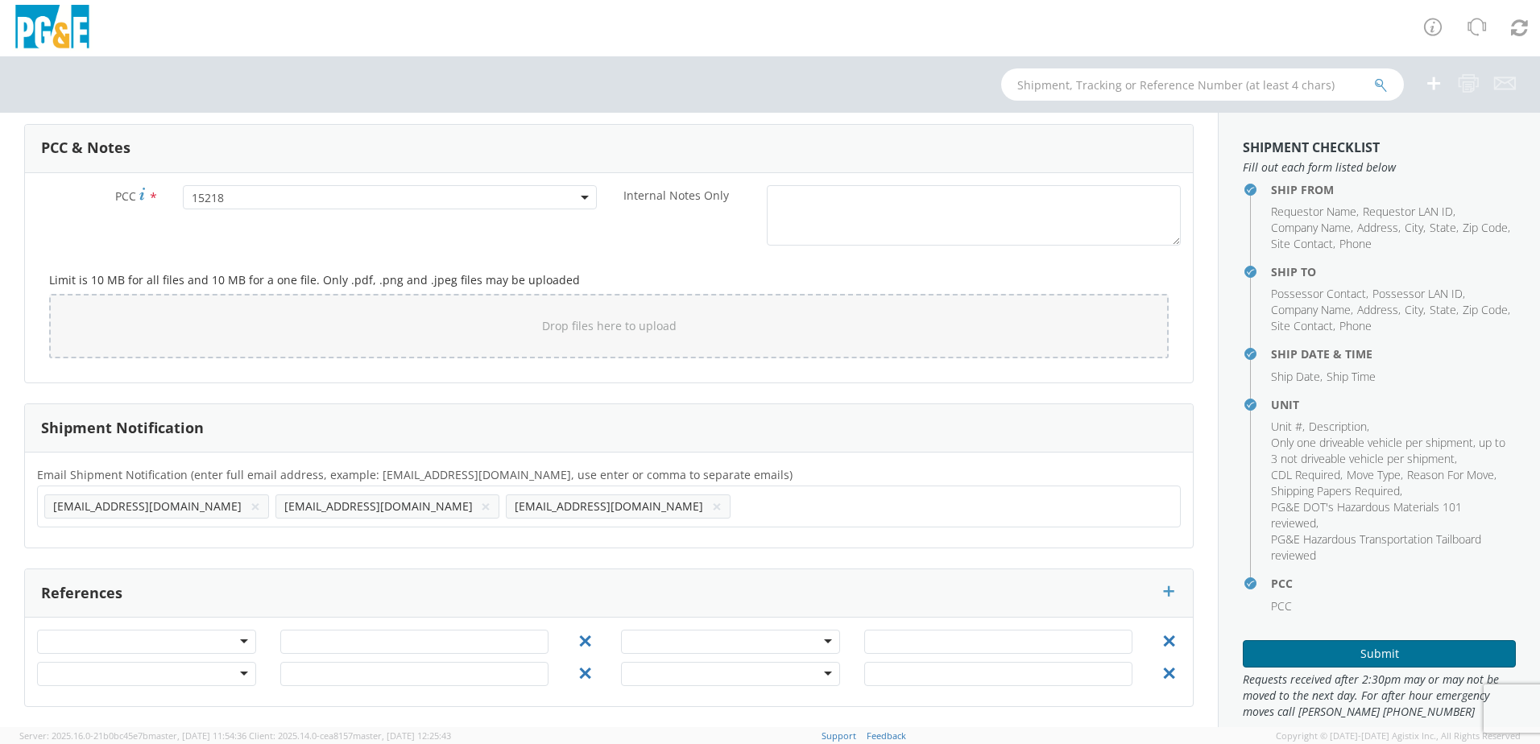
click at [1348, 656] on button "Submit" at bounding box center [1379, 653] width 273 height 27
